Goal: Information Seeking & Learning: Learn about a topic

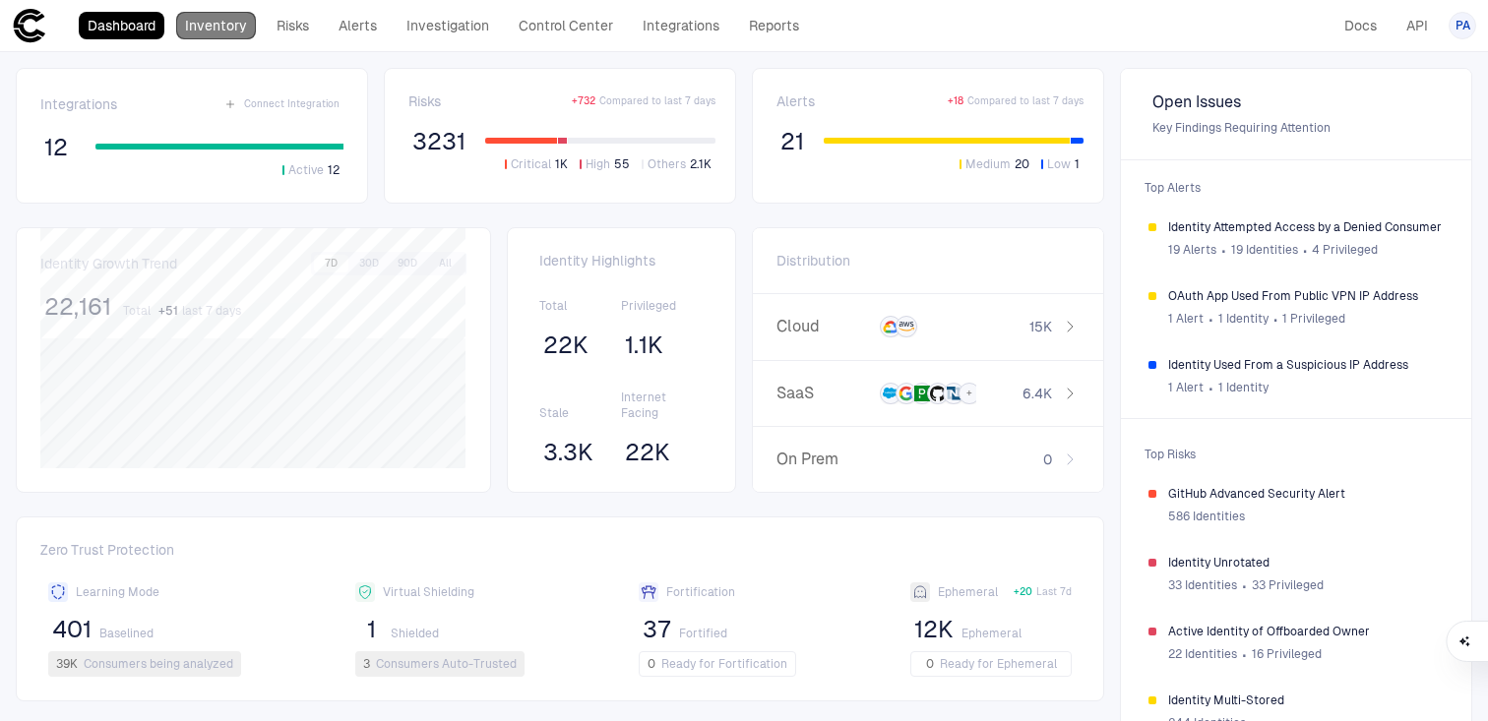
click at [235, 26] on link "Inventory" at bounding box center [216, 26] width 80 height 28
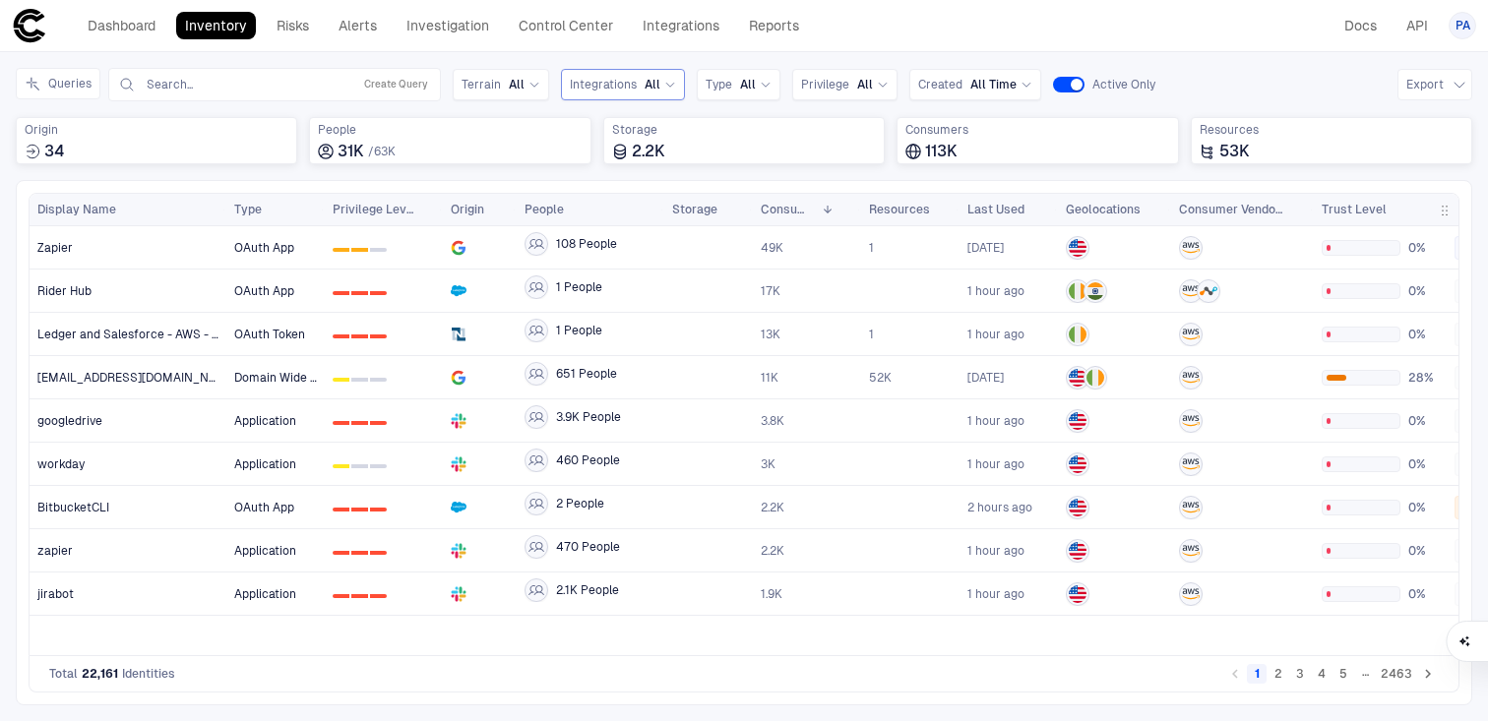
click at [590, 93] on div "Integrations All" at bounding box center [623, 85] width 106 height 22
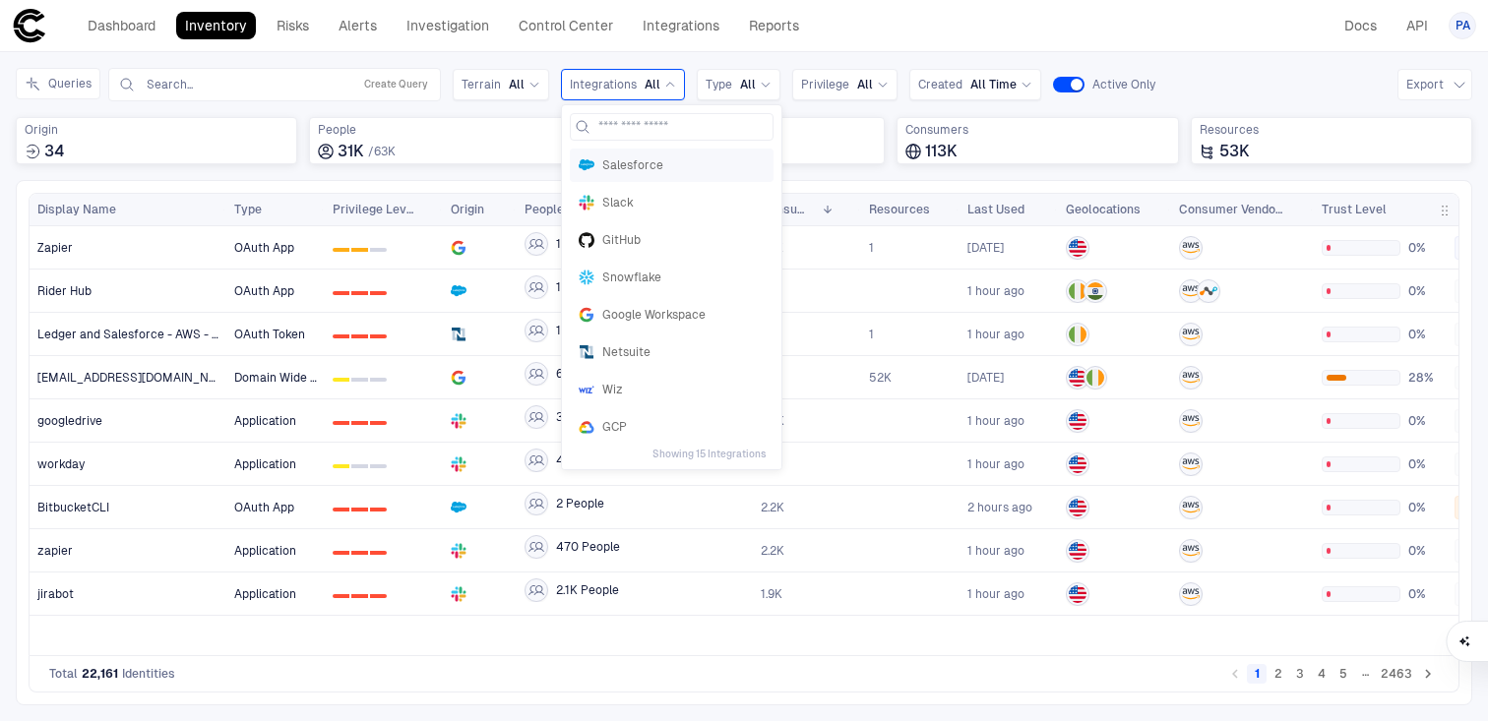
click at [607, 156] on div "Salesforce" at bounding box center [672, 165] width 204 height 33
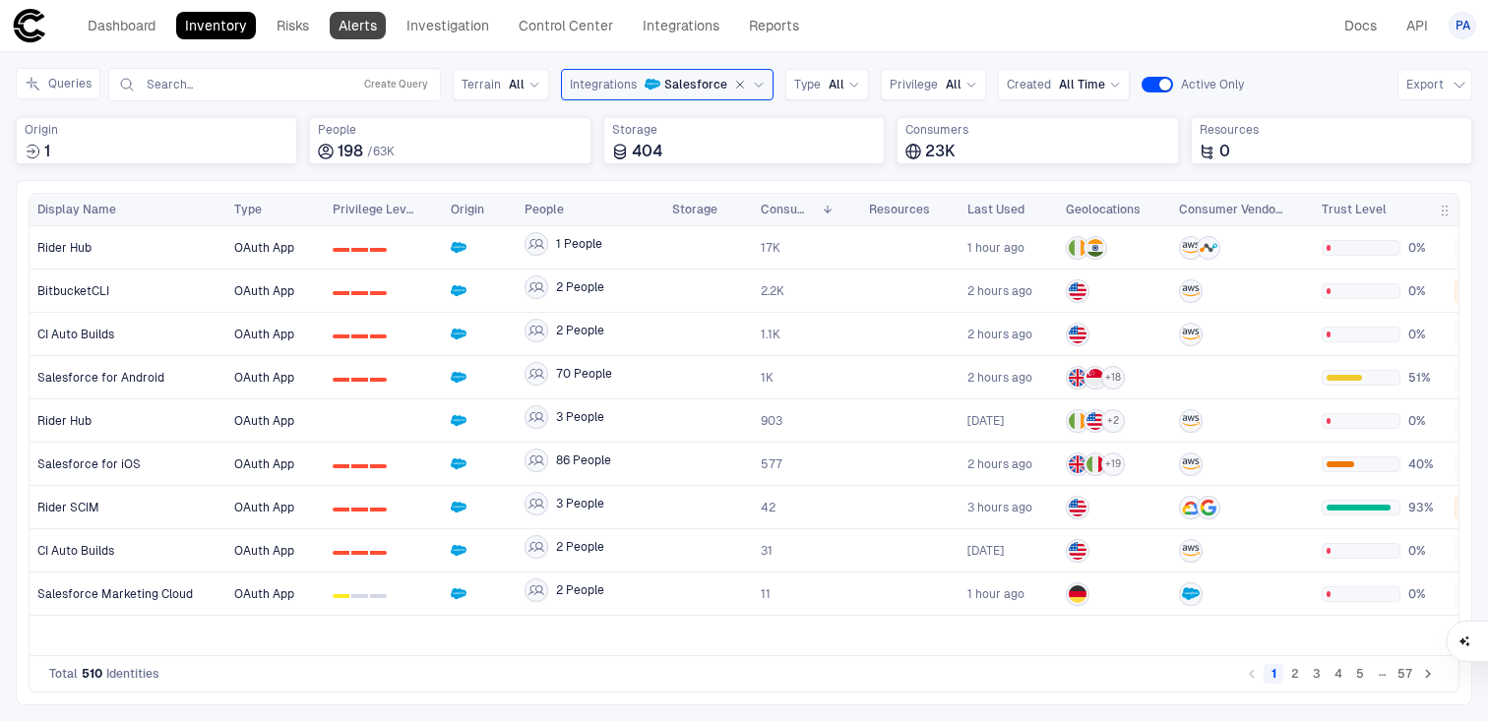
click at [354, 22] on link "Alerts" at bounding box center [358, 26] width 56 height 28
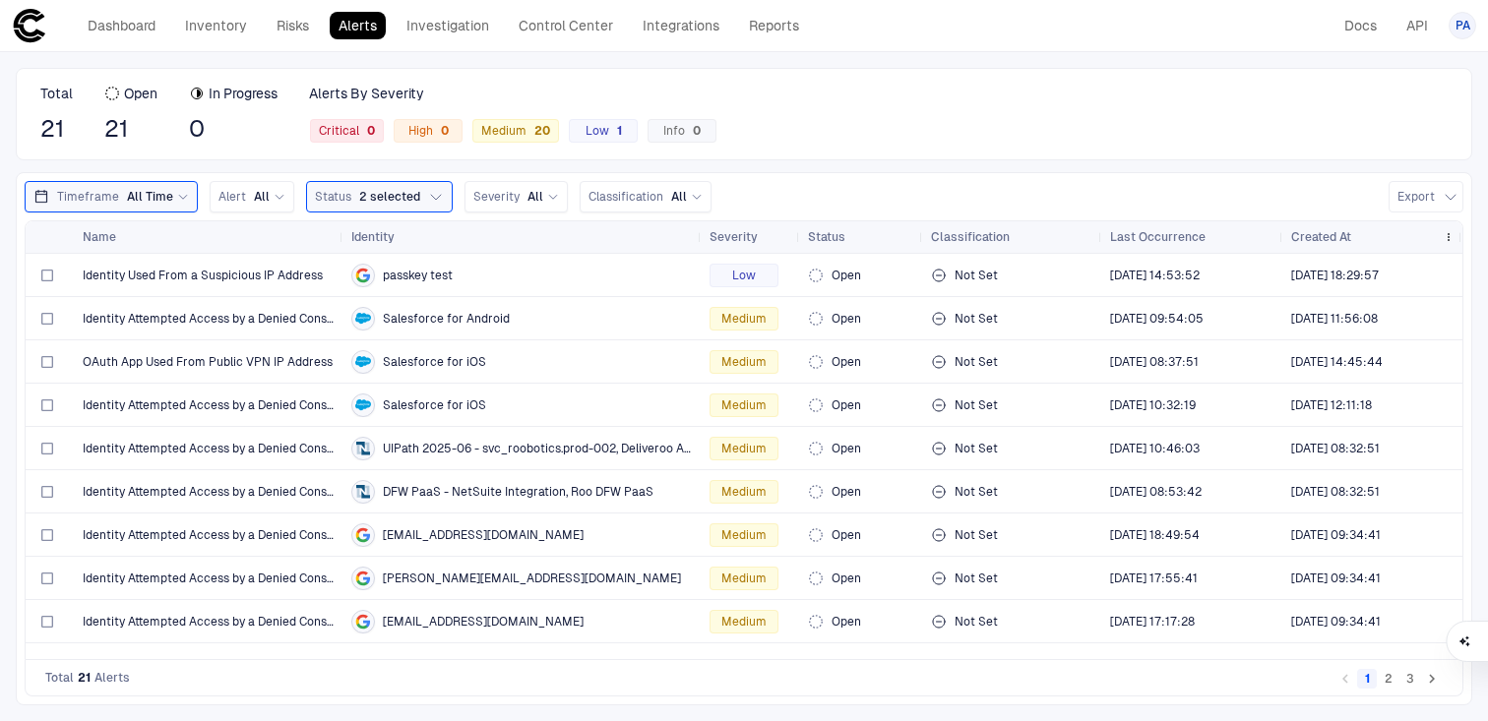
click at [1324, 236] on span "Created At" at bounding box center [1321, 237] width 60 height 16
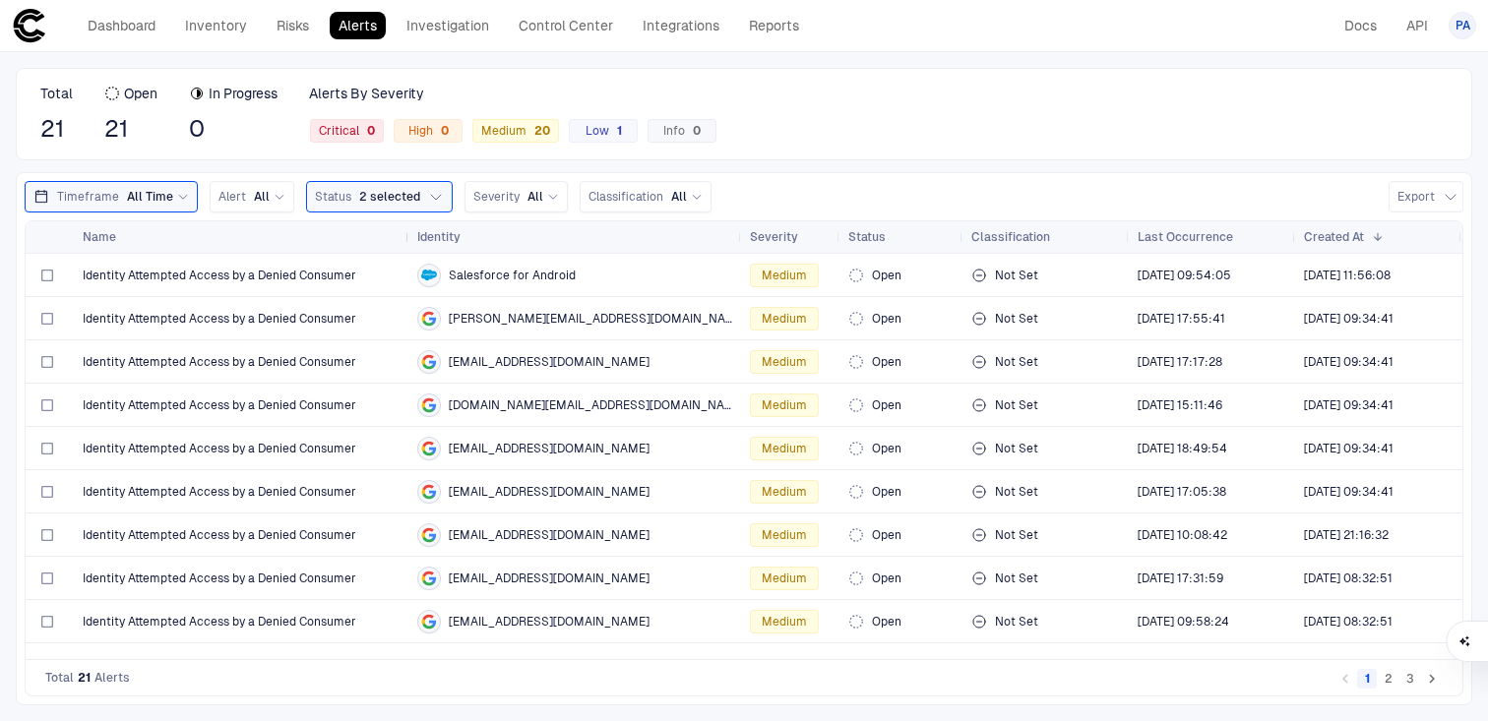
drag, startPoint x: 340, startPoint y: 235, endPoint x: 406, endPoint y: 221, distance: 67.4
click at [406, 221] on div at bounding box center [409, 236] width 8 height 31
click at [596, 273] on div "Salesforce for Android" at bounding box center [575, 276] width 317 height 24
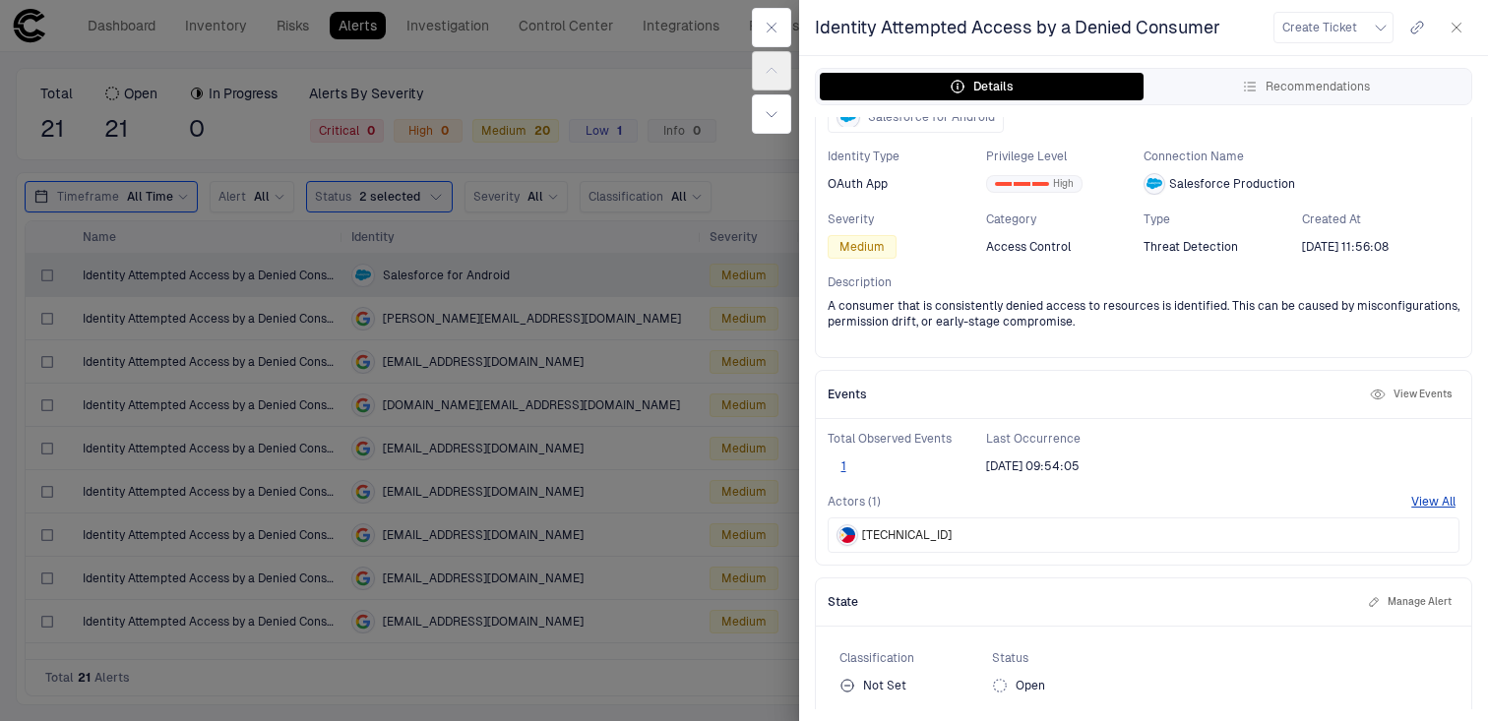
scroll to position [105, 0]
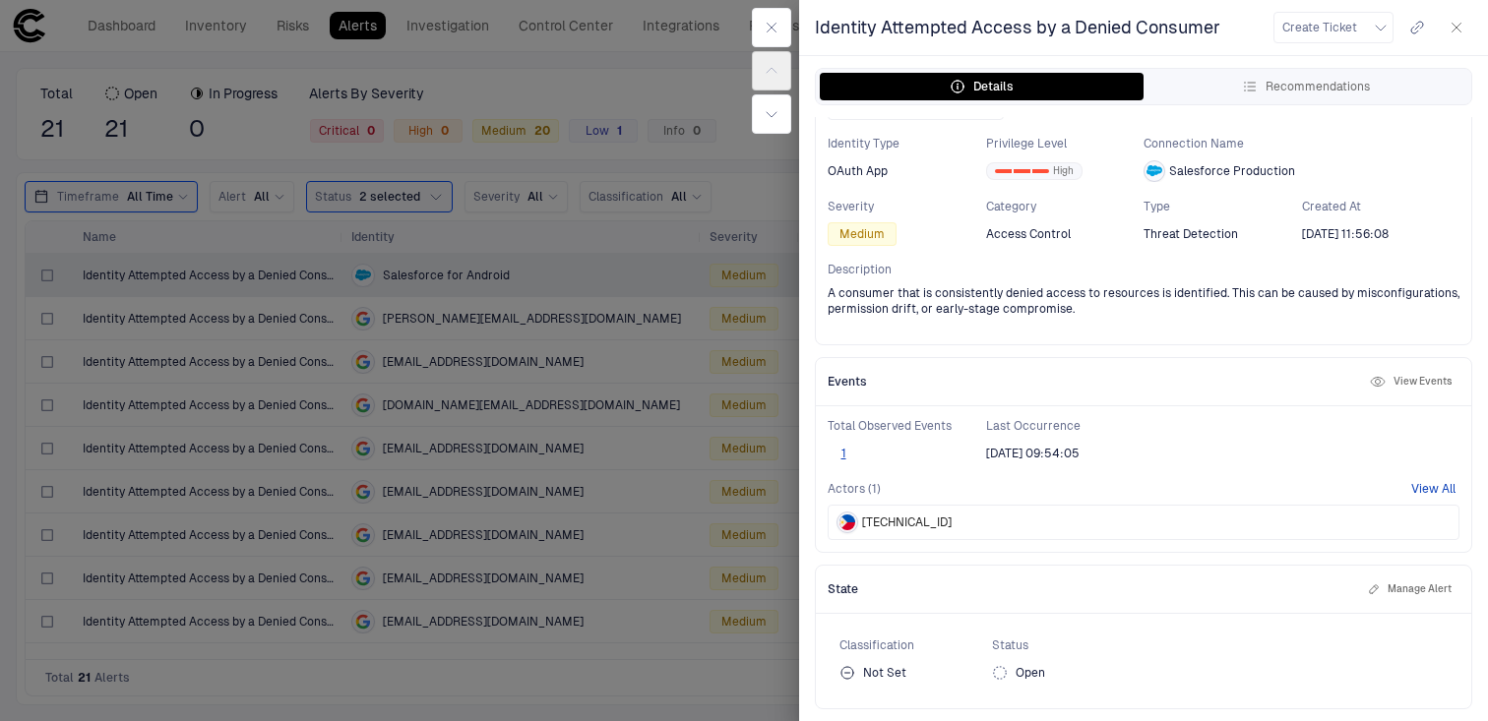
click at [1431, 486] on button "View All" at bounding box center [1433, 489] width 44 height 16
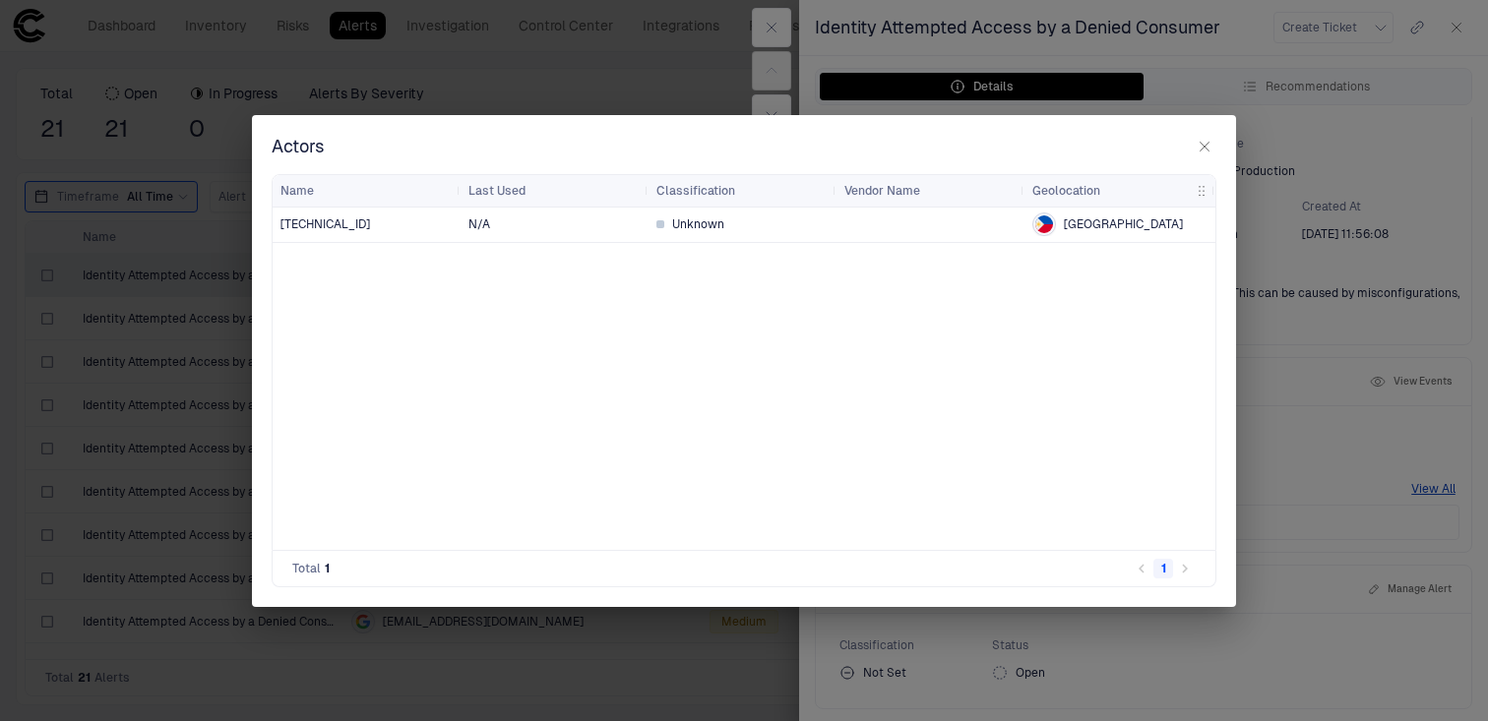
click at [889, 235] on div at bounding box center [930, 225] width 172 height 32
click at [713, 234] on div "Unknown" at bounding box center [742, 225] width 172 height 32
click at [550, 230] on span "N/A" at bounding box center [554, 224] width 172 height 39
click at [329, 217] on span "[TECHNICAL_ID]" at bounding box center [326, 225] width 90 height 16
click at [1192, 145] on div "Actors" at bounding box center [744, 147] width 945 height 24
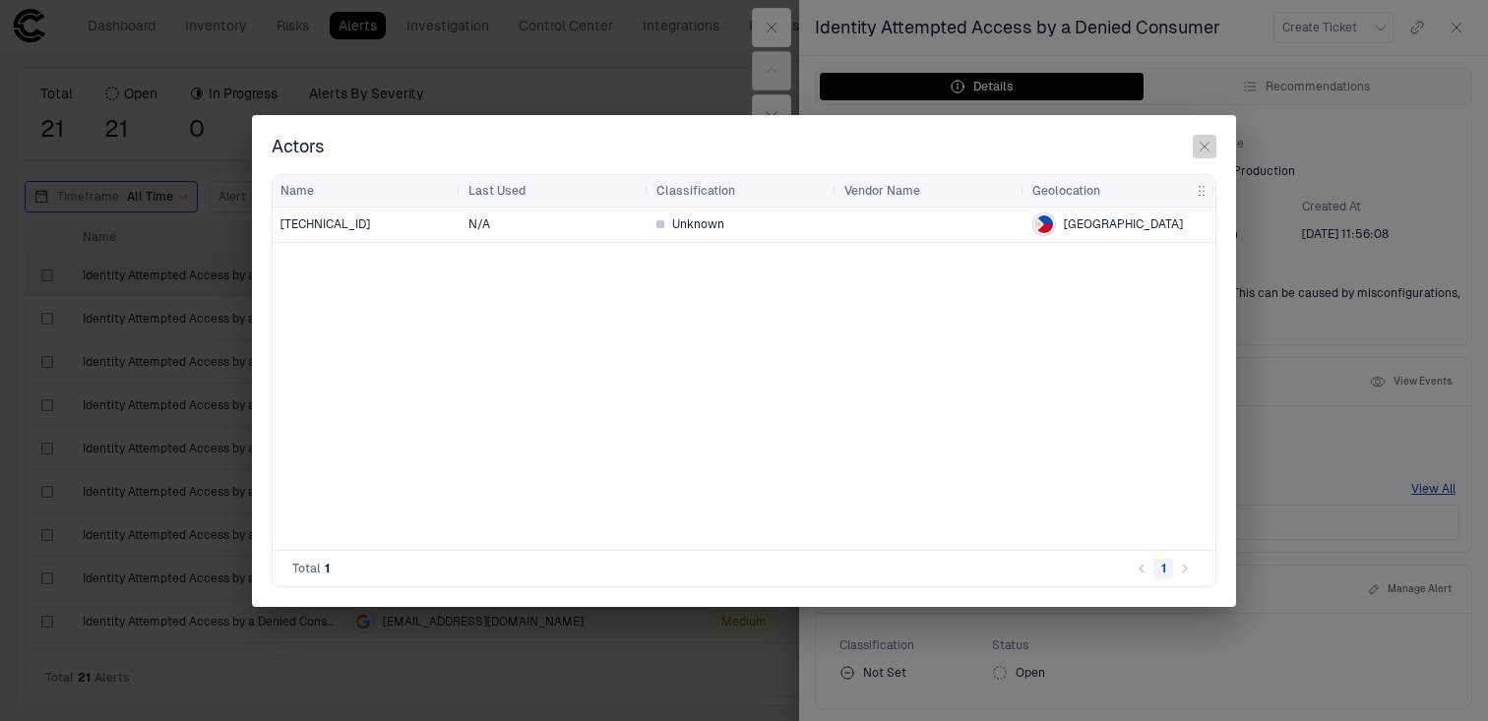
click at [1216, 148] on button "button" at bounding box center [1205, 147] width 24 height 24
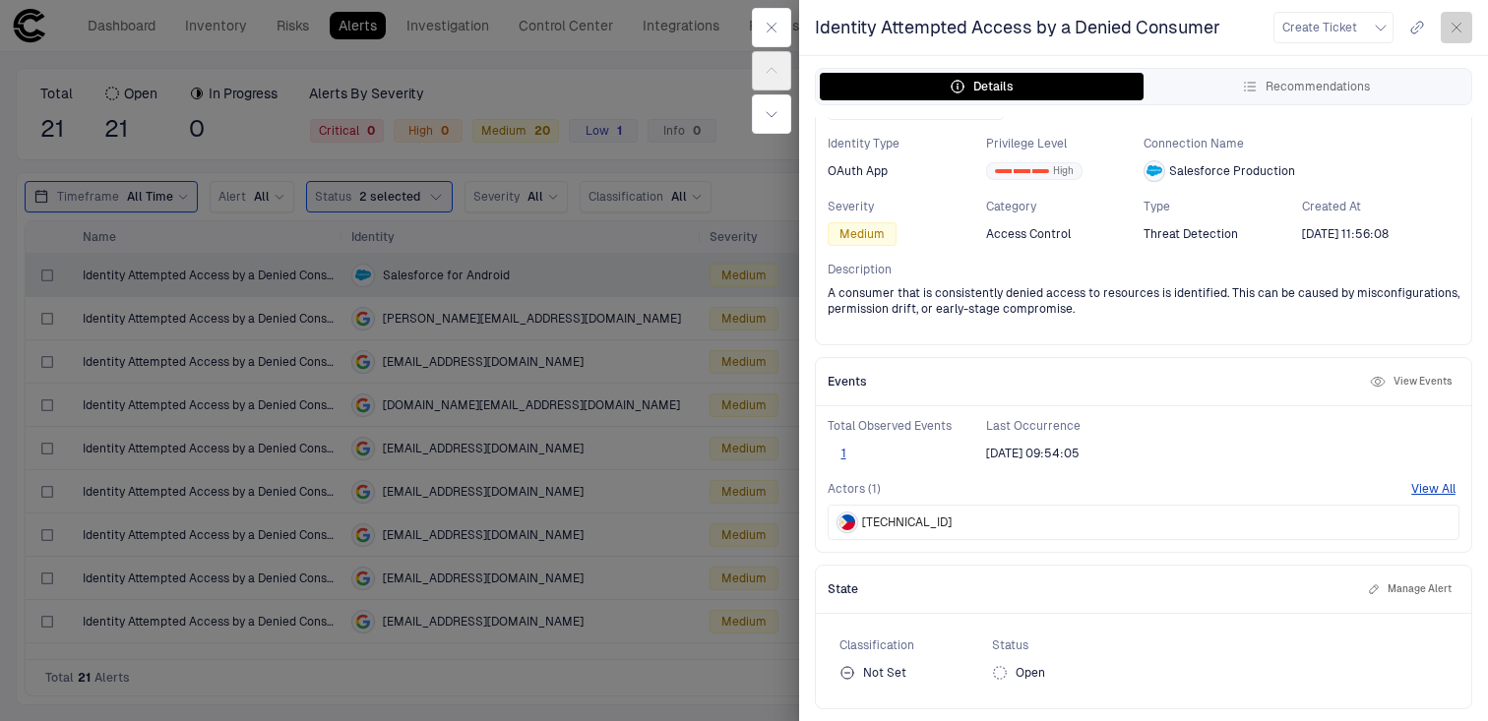
click at [1457, 28] on icon "button" at bounding box center [1457, 28] width 9 height 9
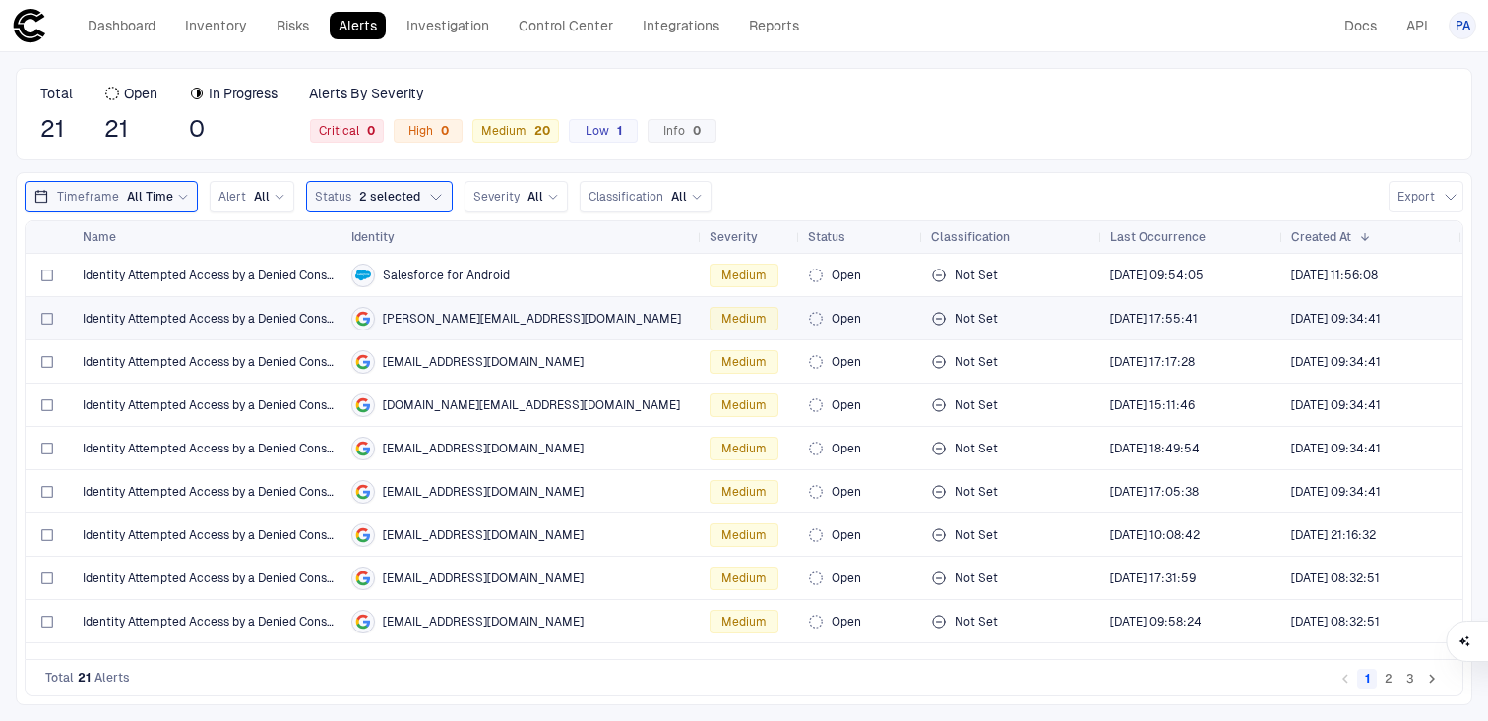
click at [1019, 307] on div "Not Set" at bounding box center [1012, 318] width 163 height 39
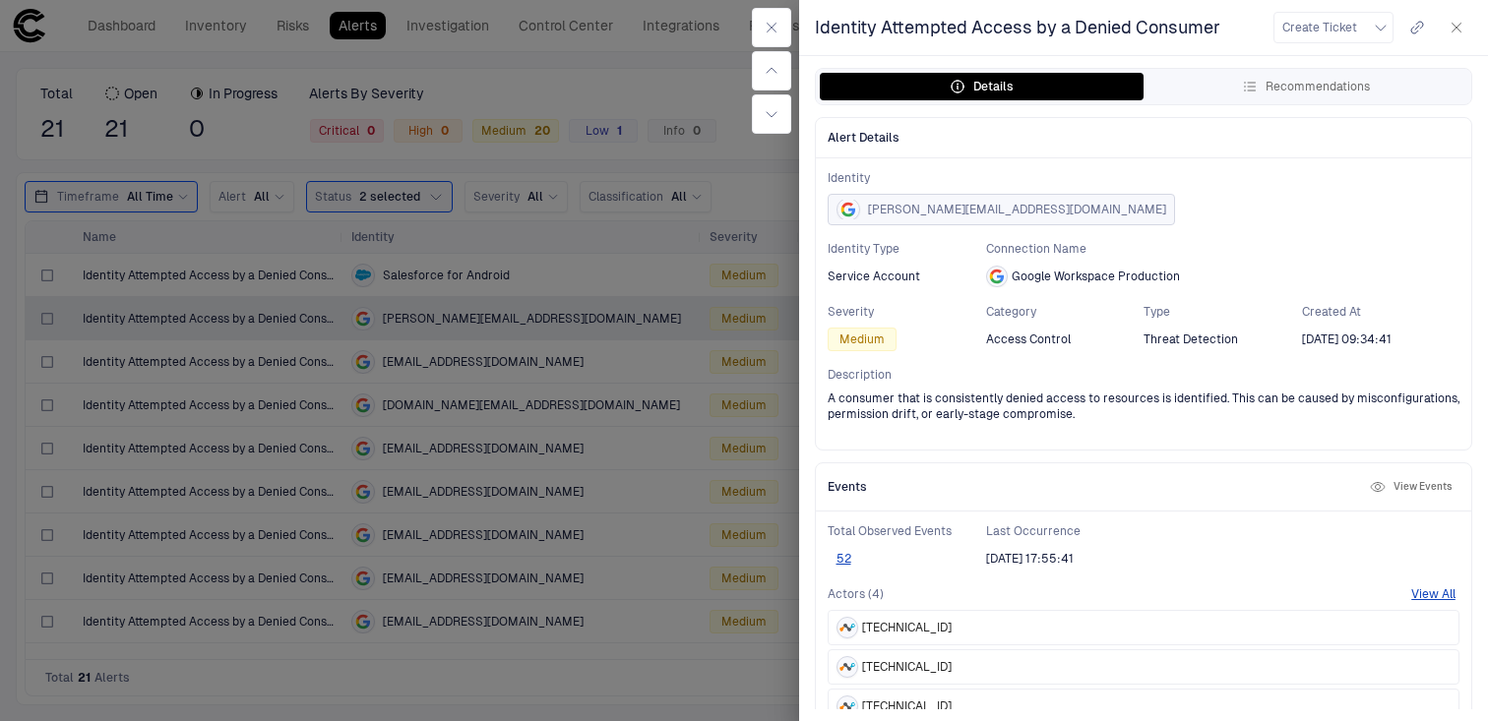
click at [960, 207] on span "[PERSON_NAME][EMAIL_ADDRESS][DOMAIN_NAME]" at bounding box center [1017, 210] width 298 height 16
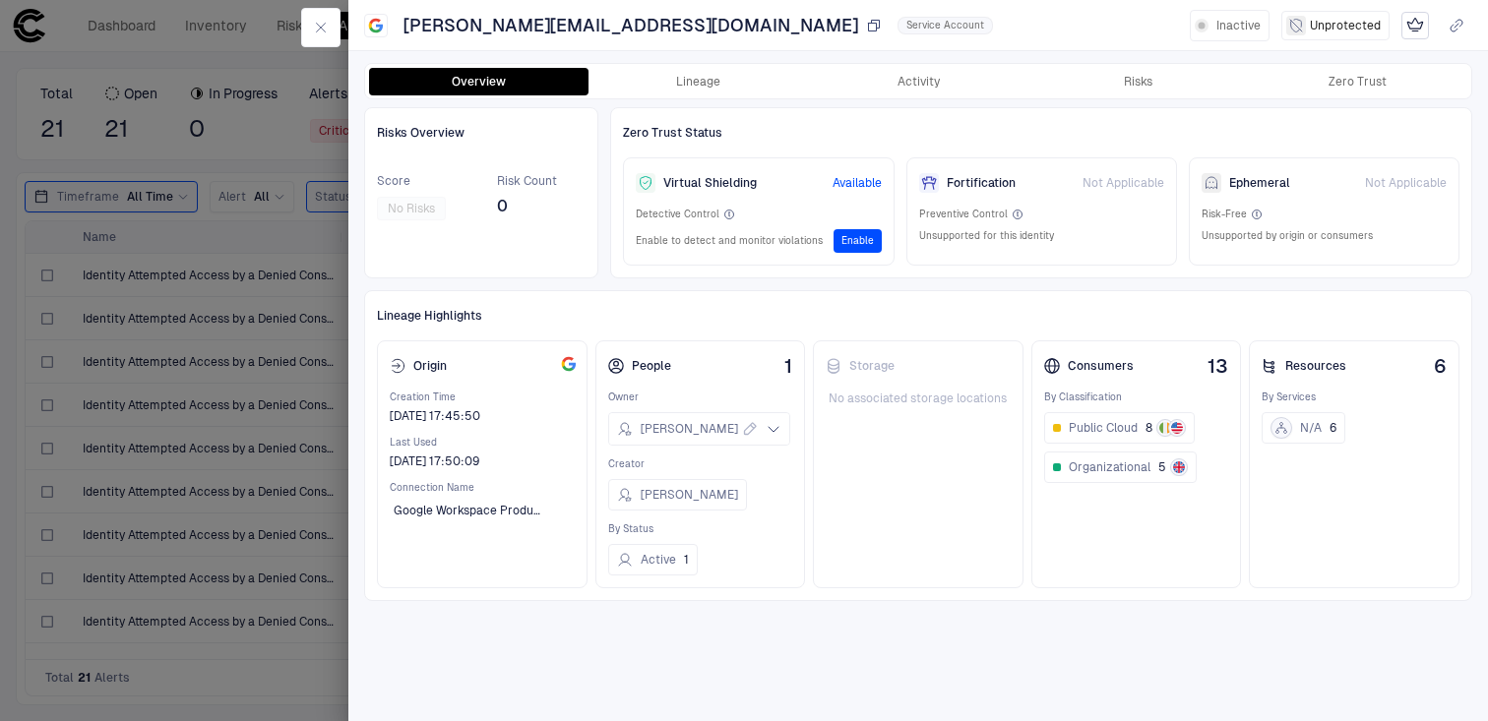
click at [869, 30] on icon "button" at bounding box center [874, 25] width 11 height 11
click at [329, 29] on button "button" at bounding box center [320, 27] width 39 height 39
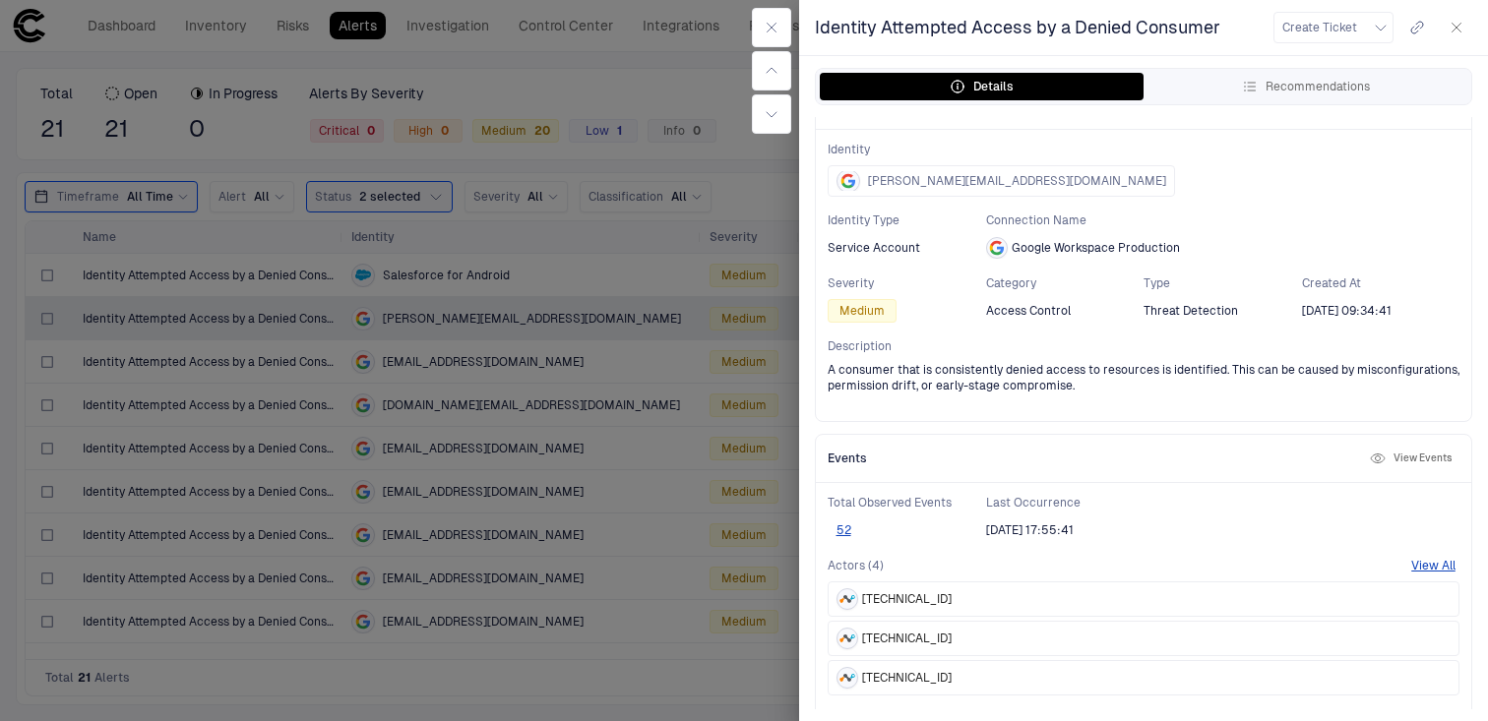
scroll to position [40, 0]
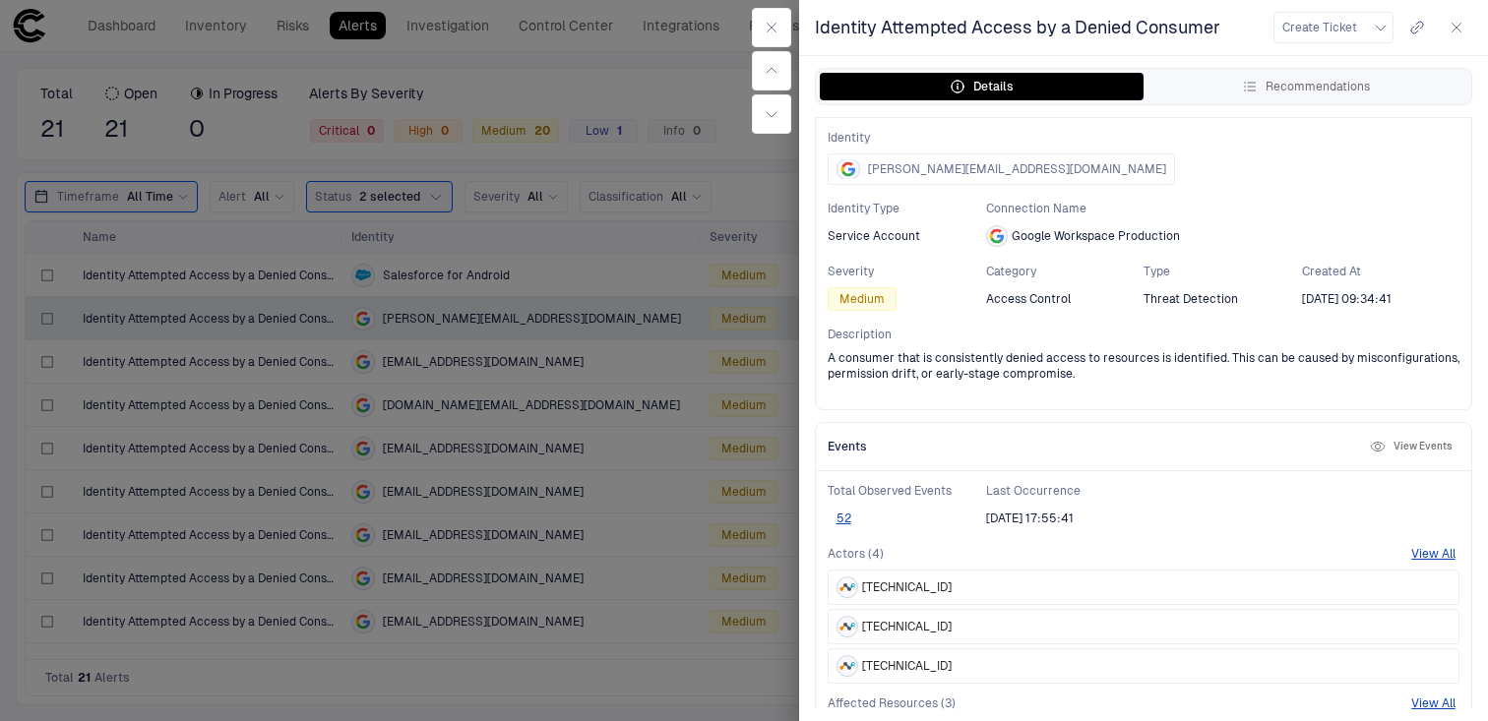
click at [657, 297] on div at bounding box center [744, 360] width 1488 height 721
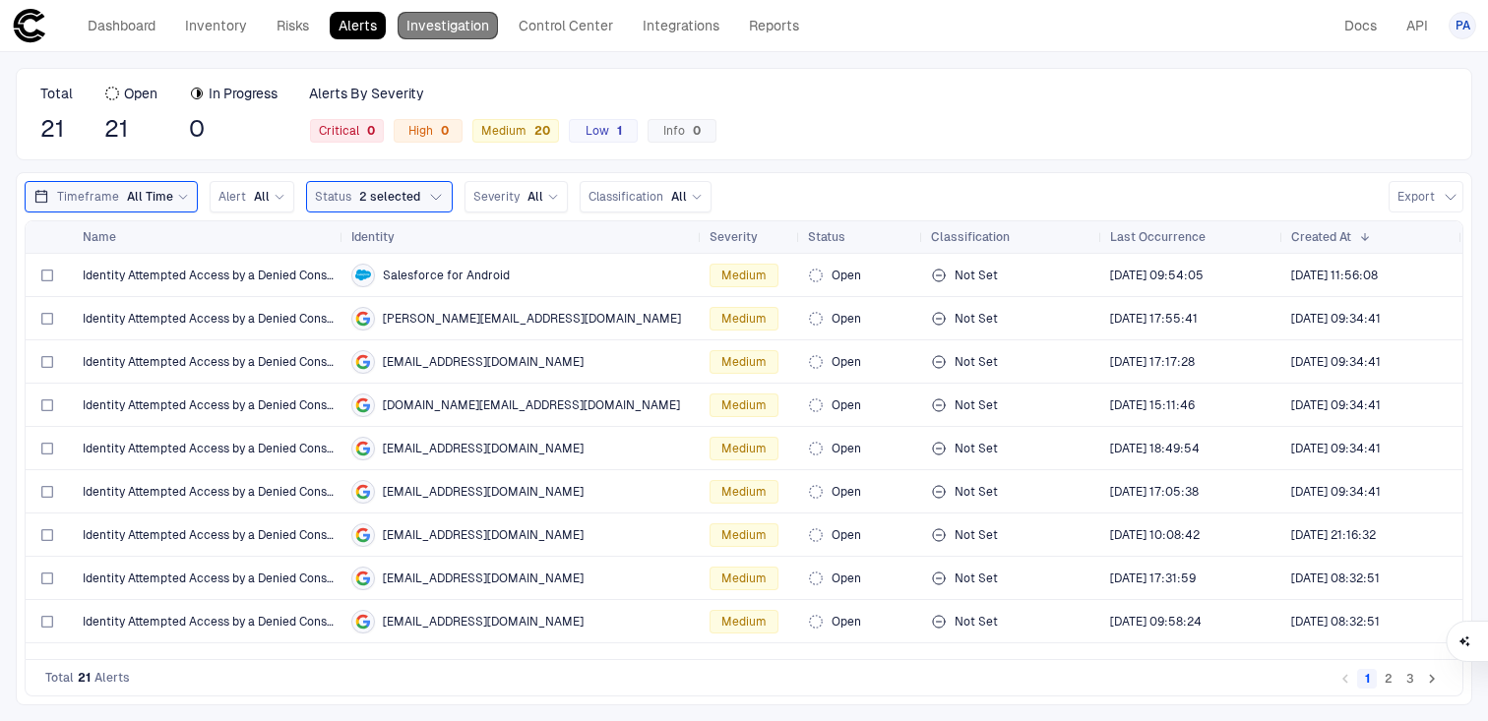
click at [450, 30] on link "Investigation" at bounding box center [448, 26] width 100 height 28
